Goal: Use online tool/utility

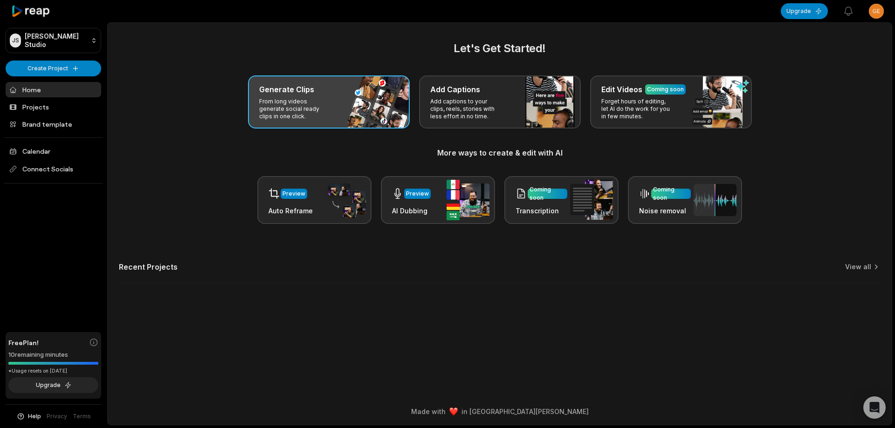
click at [352, 111] on div "Generate Clips From long videos generate social ready clips in one click." at bounding box center [329, 101] width 162 height 53
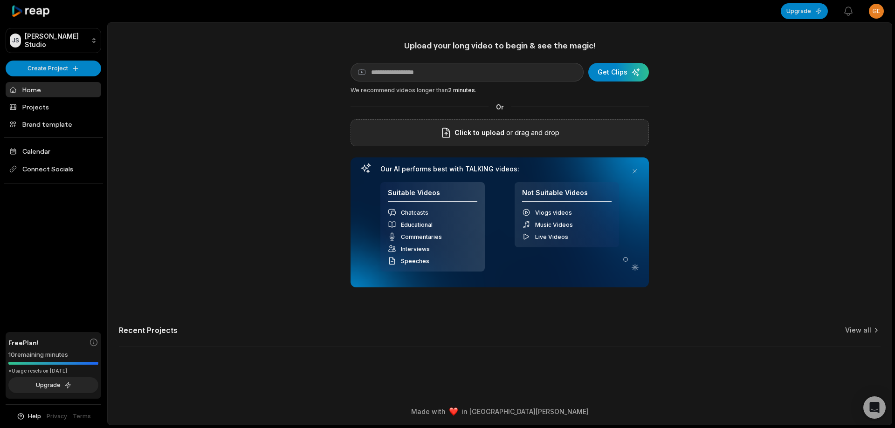
click at [424, 131] on div "Click to upload or drag and drop" at bounding box center [499, 132] width 298 height 27
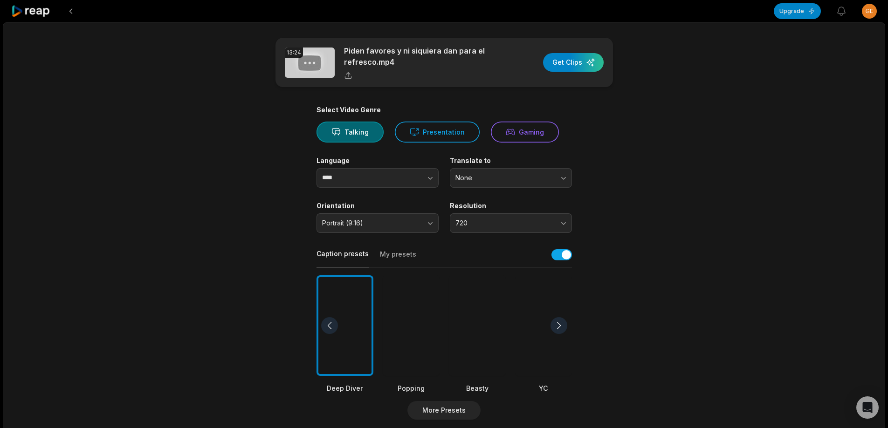
click at [457, 322] on div at bounding box center [477, 325] width 57 height 101
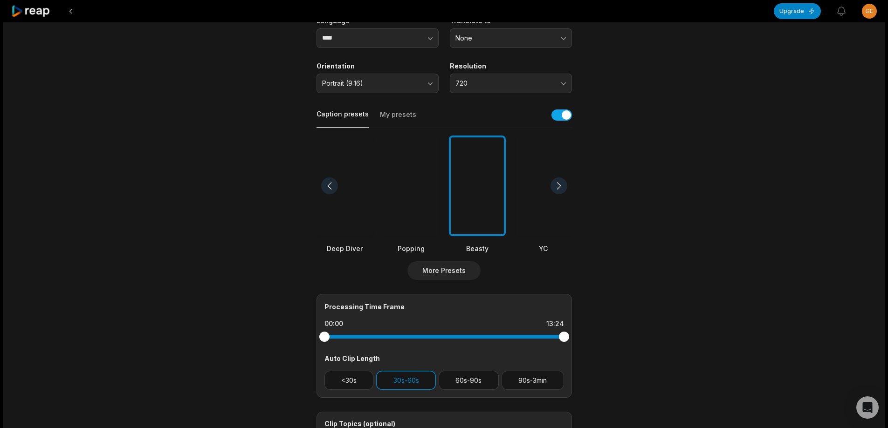
scroll to position [233, 0]
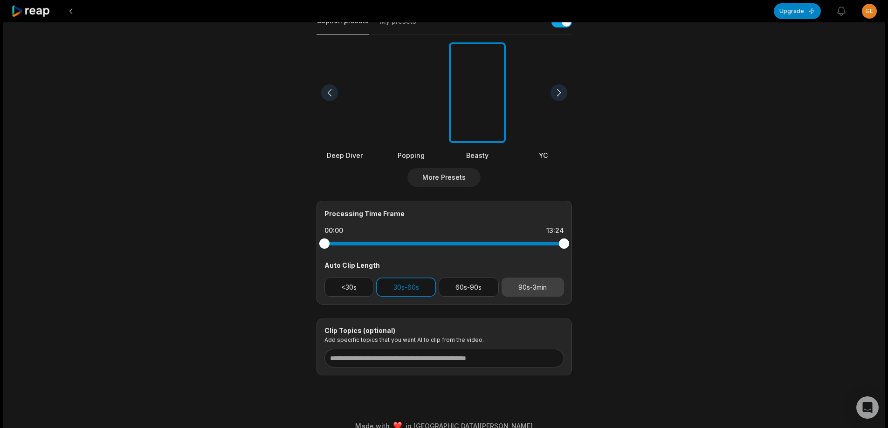
click at [524, 292] on button "90s-3min" at bounding box center [532, 287] width 62 height 19
click at [420, 297] on div "Processing Time Frame 00:00 13:24 Auto Clip Length <30s 30s-60s 60s-90s 90s-3min" at bounding box center [443, 253] width 255 height 104
click at [420, 296] on button "30s-60s" at bounding box center [406, 287] width 60 height 19
drag, startPoint x: 560, startPoint y: 244, endPoint x: 503, endPoint y: 246, distance: 57.4
click at [503, 246] on div at bounding box center [503, 244] width 10 height 10
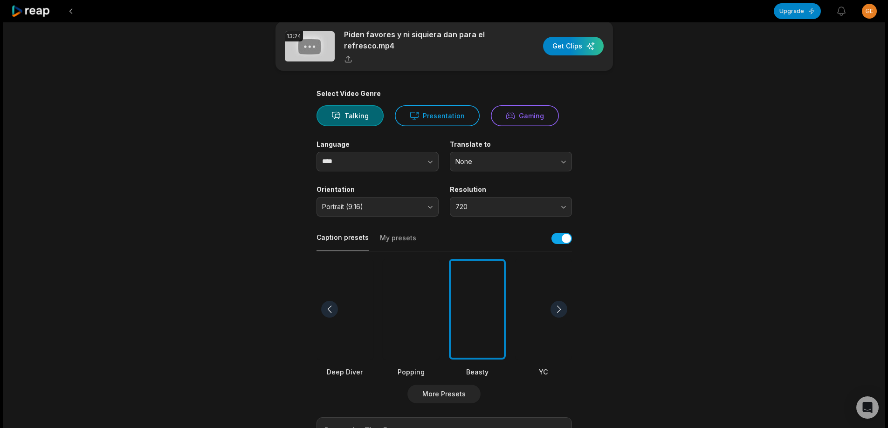
scroll to position [0, 0]
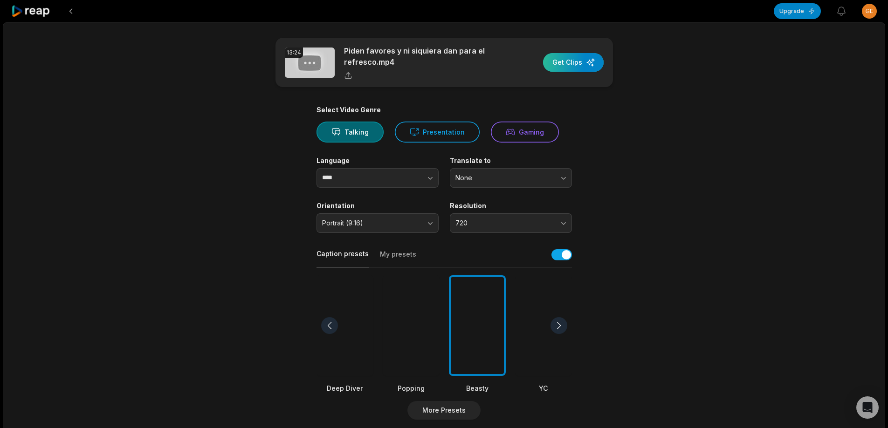
click at [565, 57] on div "button" at bounding box center [573, 62] width 61 height 19
